Goal: Browse casually

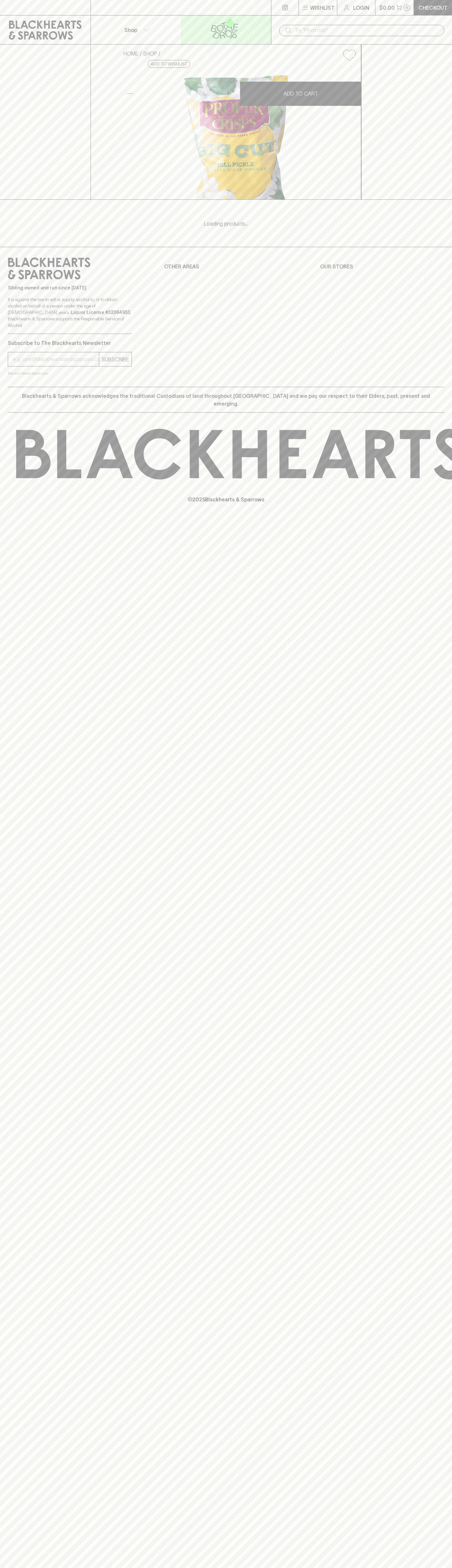
click at [186, 21] on icon at bounding box center [224, 28] width 82 height 21
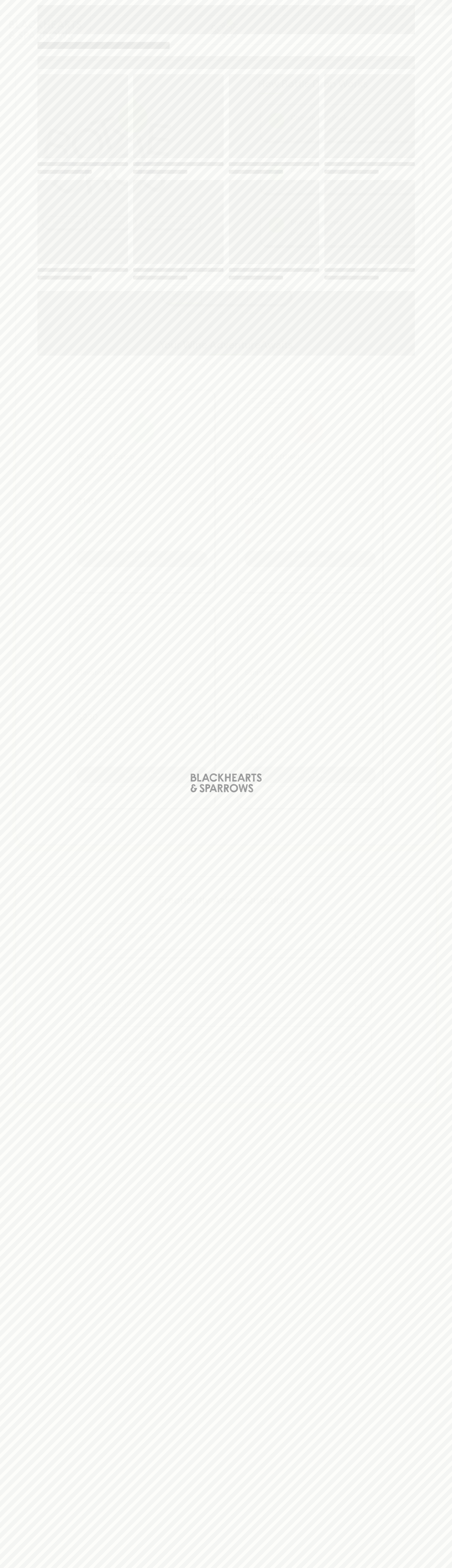
click at [35, 1567] on html "⠀ ⠀ Wishlist Login $0.00 0 Checkout Shop ​ No bad bottles Curated by us Deliver…" at bounding box center [226, 949] width 452 height 1898
click at [21, 659] on div "Loading" at bounding box center [226, 784] width 452 height 1568
